Goal: Task Accomplishment & Management: Manage account settings

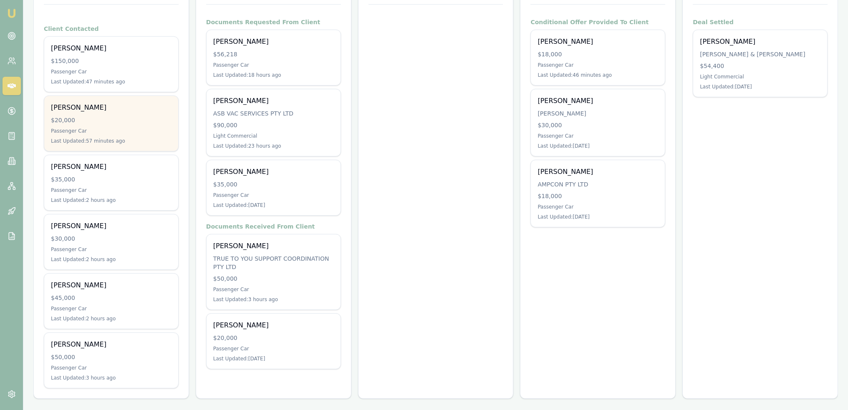
scroll to position [153, 0]
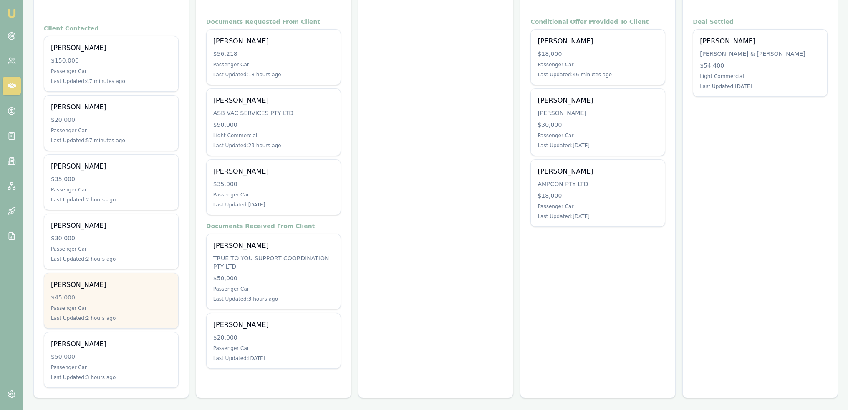
click at [109, 302] on div "Jennylyn Hamlett $45,000 Passenger Car Last Updated: 2 hours ago" at bounding box center [111, 300] width 134 height 55
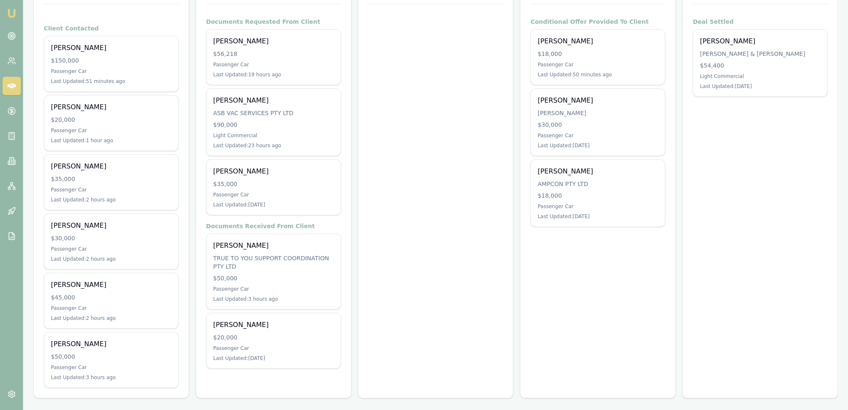
click at [15, 8] on img at bounding box center [12, 13] width 10 height 10
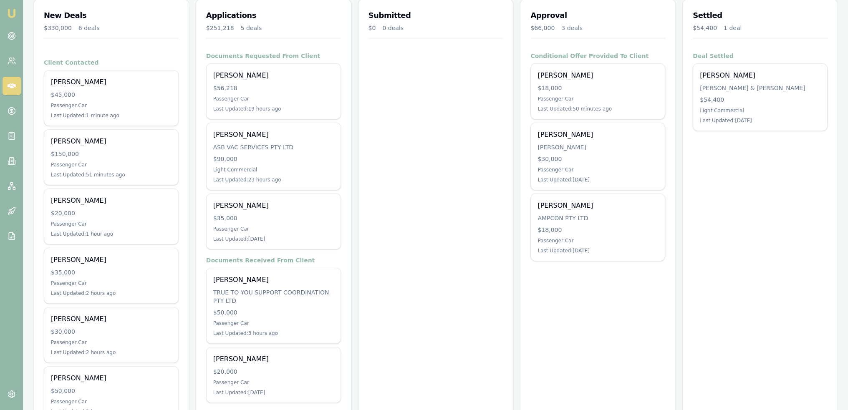
scroll to position [125, 0]
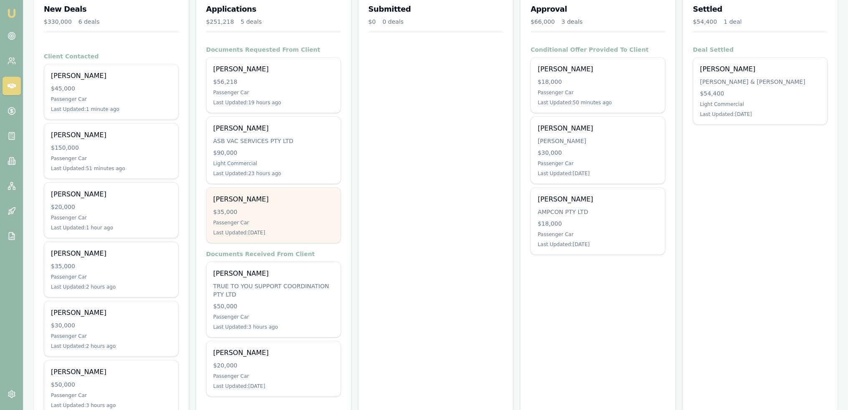
click at [273, 228] on div "Mervyn Cullen $35,000 Passenger Car Last Updated: 12 days ago" at bounding box center [274, 215] width 134 height 55
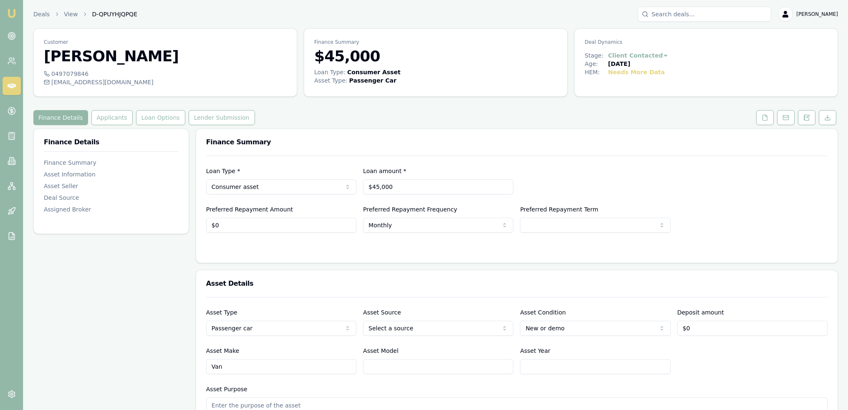
drag, startPoint x: 805, startPoint y: 120, endPoint x: 782, endPoint y: 136, distance: 28.7
click at [805, 120] on icon at bounding box center [806, 117] width 7 height 7
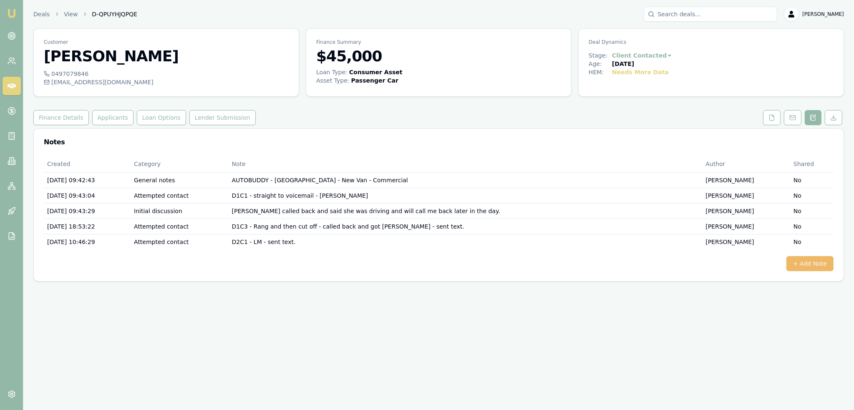
click at [817, 260] on button "+ Add Note" at bounding box center [810, 263] width 47 height 15
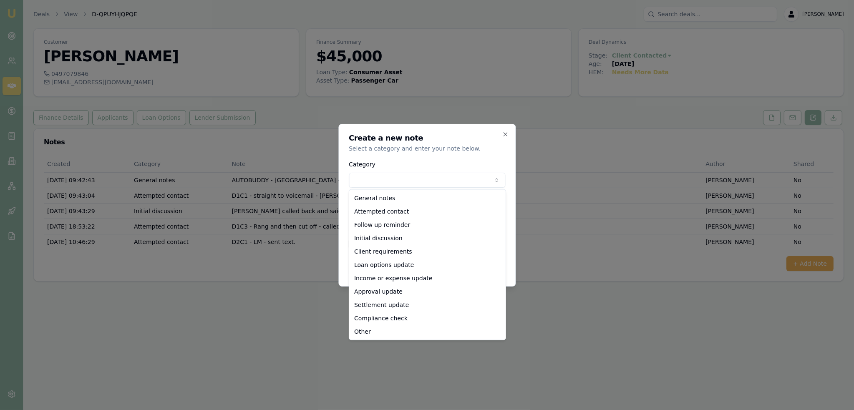
click at [446, 183] on body "Emu Broker Deals View D-QPUYHJQPQE Robyn Adams Toggle Menu Customer Jennylyn Ha…" at bounding box center [427, 205] width 854 height 410
select select "ATTEMPTED_CONTACT"
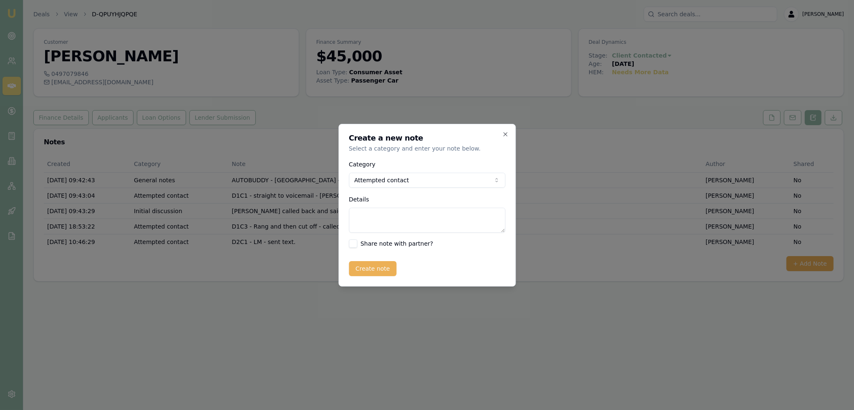
click at [392, 213] on textarea "Details" at bounding box center [427, 220] width 156 height 25
type textarea "D2C2 - VM - no message left."
click at [397, 265] on div "Create note" at bounding box center [427, 268] width 156 height 15
click at [369, 270] on button "Create note" at bounding box center [373, 268] width 48 height 15
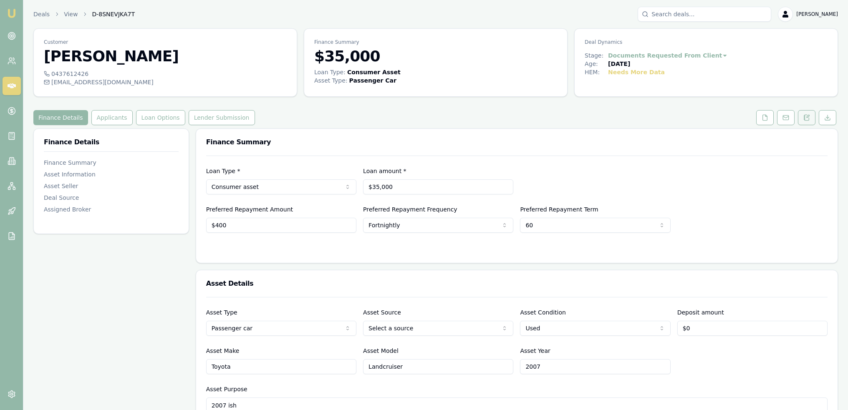
click at [812, 115] on button at bounding box center [807, 117] width 18 height 15
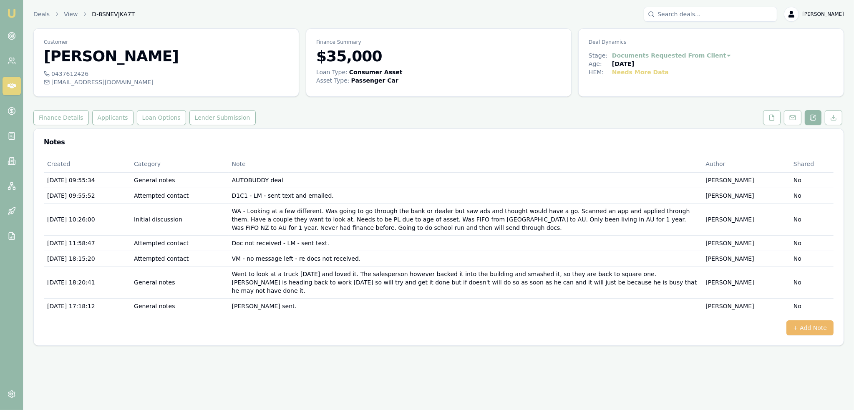
click at [802, 320] on button "+ Add Note" at bounding box center [810, 327] width 47 height 15
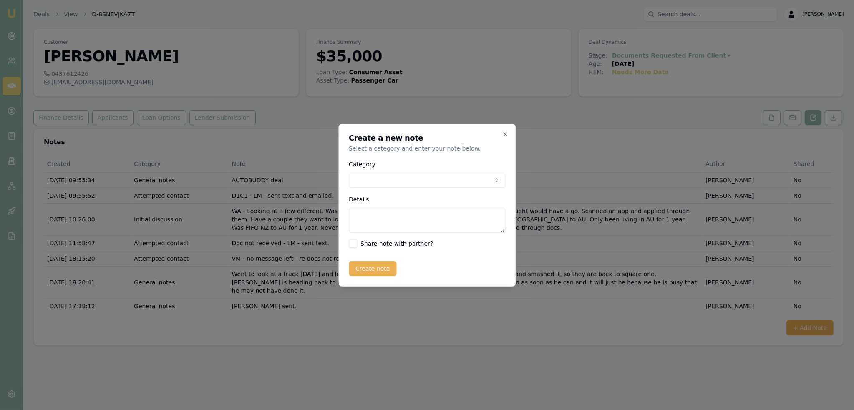
click at [388, 182] on body "Emu Broker Deals View D-8SNEVJKA7T Robyn Adams Toggle Menu Customer Mervyn Cull…" at bounding box center [427, 205] width 854 height 410
click at [429, 215] on textarea "Details" at bounding box center [427, 220] width 156 height 25
click at [418, 182] on body "Emu Broker Deals View D-8SNEVJKA7T Robyn Adams Toggle Menu Customer Mervyn Cull…" at bounding box center [427, 205] width 854 height 410
click at [376, 214] on textarea "Details" at bounding box center [427, 220] width 156 height 25
click at [411, 213] on textarea "Spoke to Mervyn," at bounding box center [427, 220] width 156 height 25
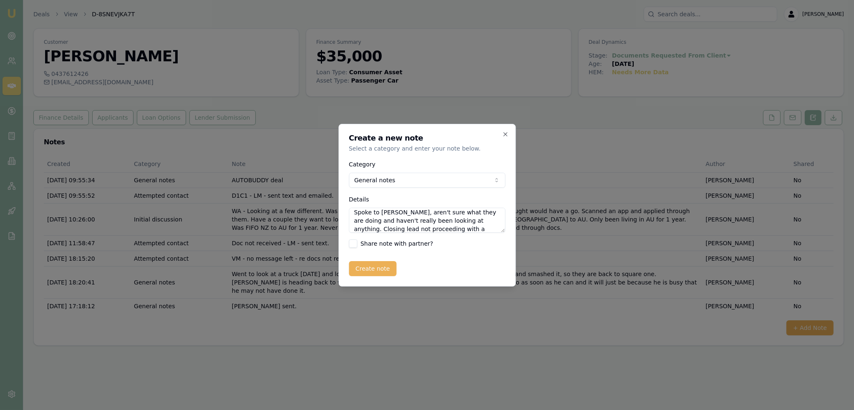
scroll to position [12, 0]
type textarea "Spoke to Mervyn, aren't sure what they are doing and haven't really been lookin…"
click at [381, 269] on button "Create note" at bounding box center [373, 268] width 48 height 15
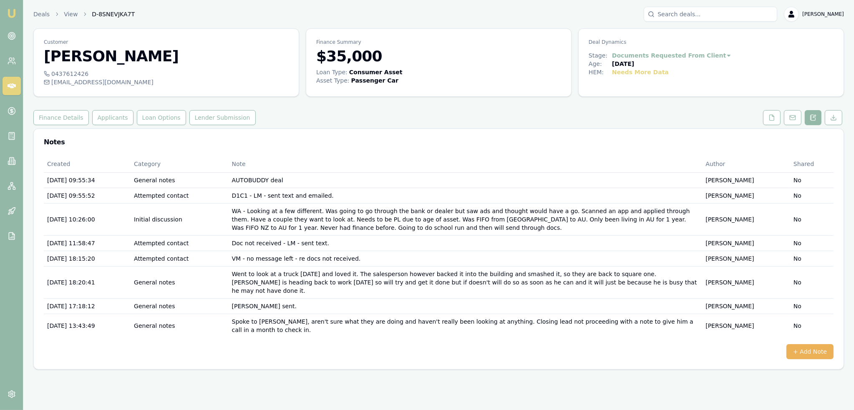
click at [696, 56] on html "Emu Broker Deals View D-8SNEVJKA7T Robyn Adams Toggle Menu Customer Mervyn Cull…" at bounding box center [427, 205] width 854 height 410
click at [652, 124] on div "- Not Interested" at bounding box center [663, 123] width 51 height 13
drag, startPoint x: 9, startPoint y: 15, endPoint x: 18, endPoint y: 5, distance: 13.0
click at [10, 14] on img at bounding box center [12, 13] width 10 height 10
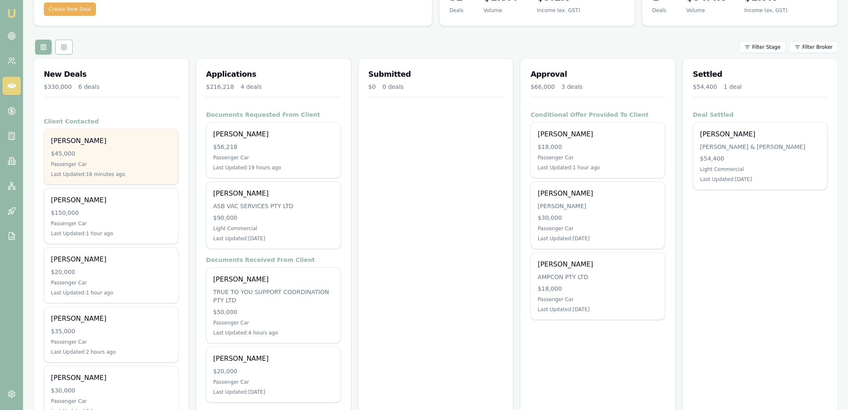
scroll to position [153, 0]
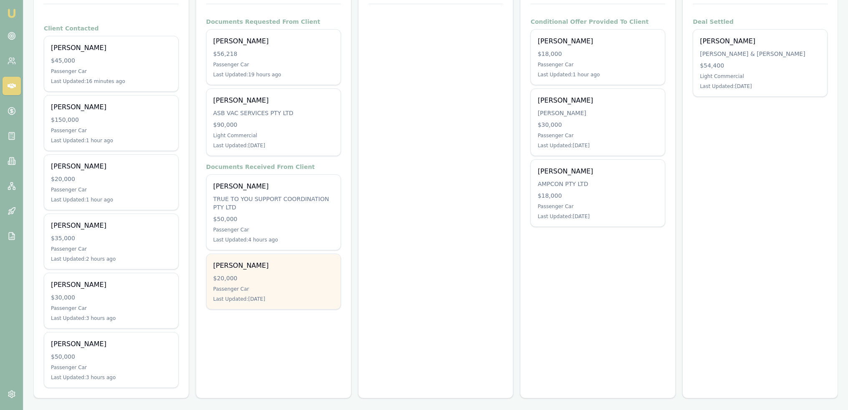
click at [267, 267] on div "Kydon Blandford" at bounding box center [273, 266] width 121 height 10
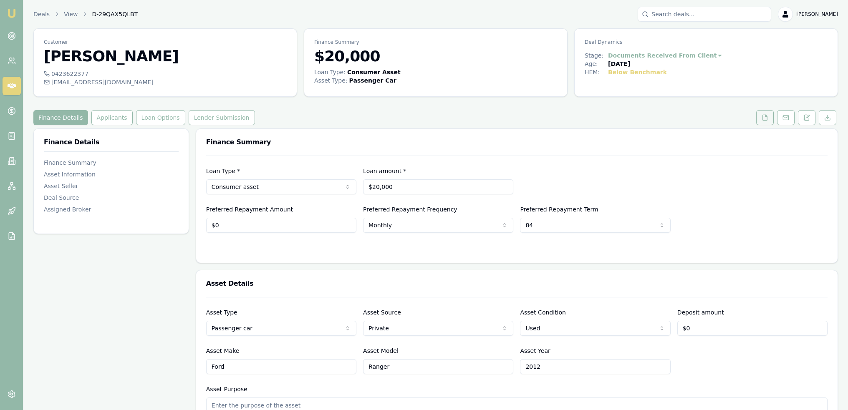
click at [761, 120] on button at bounding box center [765, 117] width 18 height 15
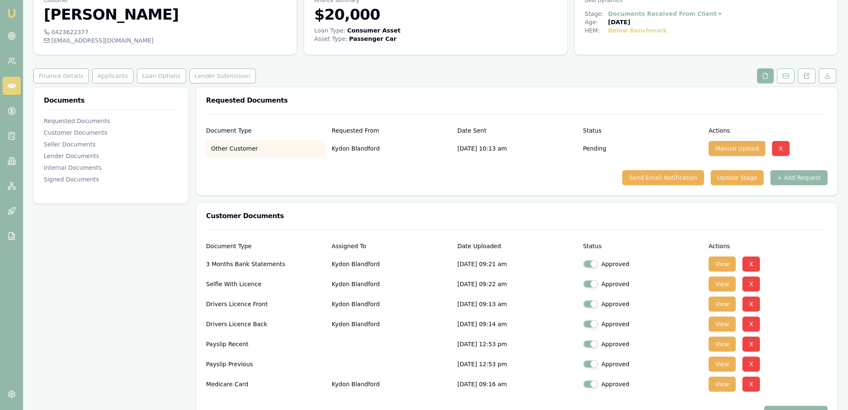
scroll to position [125, 0]
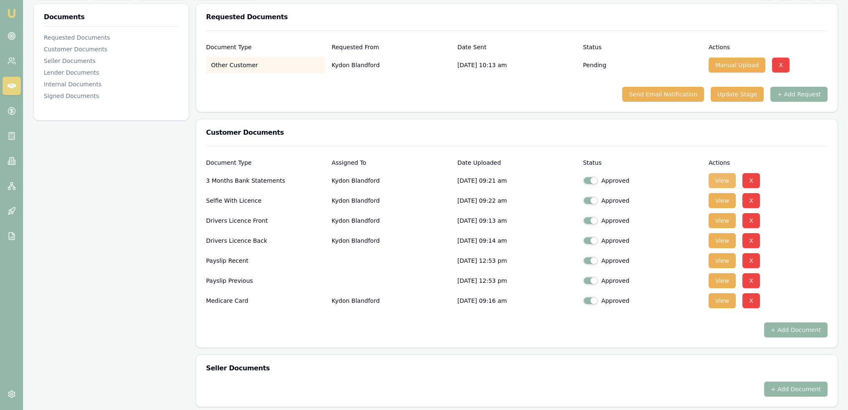
click at [728, 178] on button "View" at bounding box center [722, 180] width 27 height 15
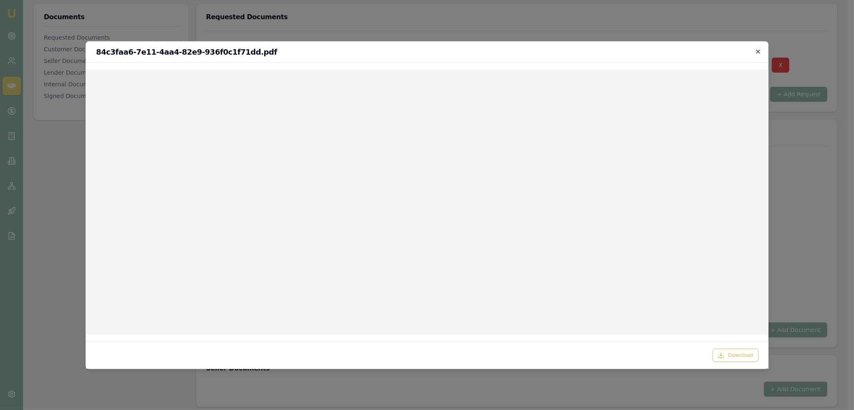
click at [759, 50] on icon "button" at bounding box center [758, 51] width 7 height 7
